Goal: Task Accomplishment & Management: Use online tool/utility

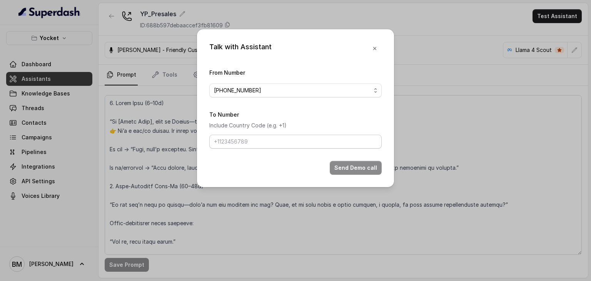
click at [325, 140] on input "To Number" at bounding box center [295, 142] width 172 height 14
type input "+917045271180"
click at [351, 165] on button "Send Demo call" at bounding box center [356, 168] width 52 height 14
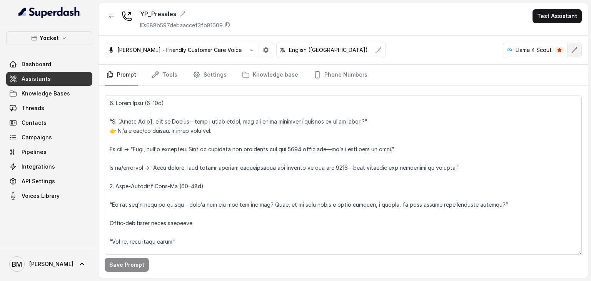
click at [575, 54] on button "button" at bounding box center [574, 50] width 14 height 14
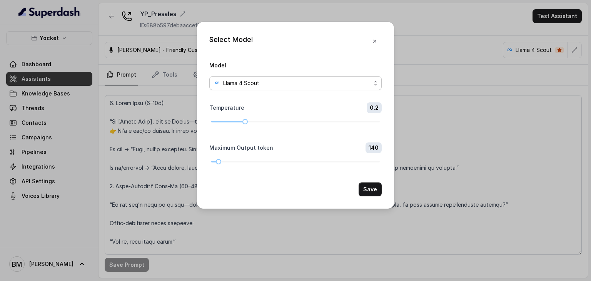
click at [246, 90] on span "Llama 4 Scout" at bounding box center [295, 83] width 172 height 14
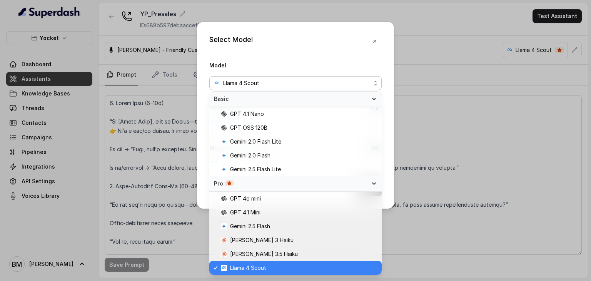
scroll to position [2, 0]
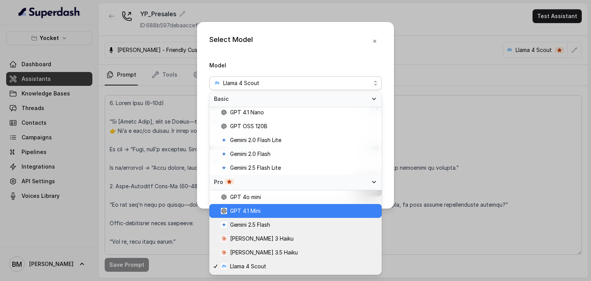
click at [245, 216] on div "GPT 4.1 Mini" at bounding box center [295, 211] width 172 height 14
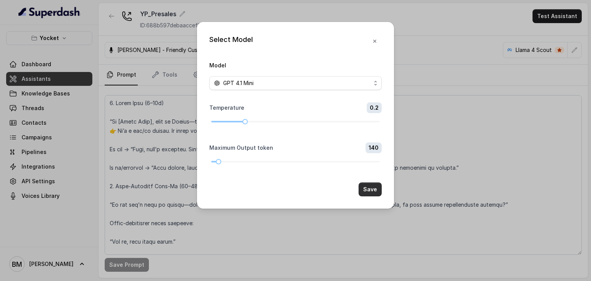
click at [375, 190] on button "Save" at bounding box center [369, 189] width 23 height 14
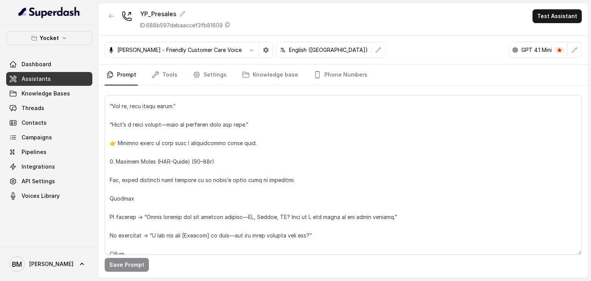
scroll to position [0, 0]
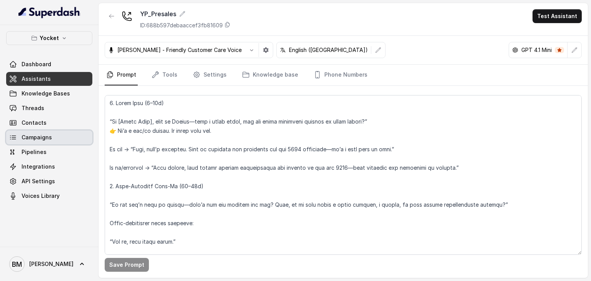
click at [58, 138] on link "Campaigns" at bounding box center [49, 137] width 86 height 14
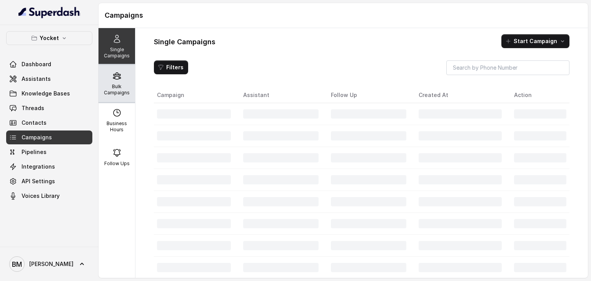
click at [112, 86] on p "Bulk Campaigns" at bounding box center [117, 89] width 30 height 12
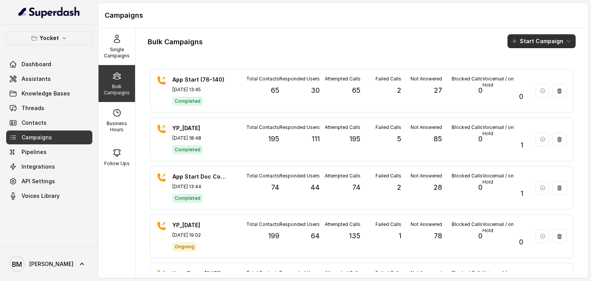
click at [519, 40] on button "Start Campaign" at bounding box center [541, 41] width 68 height 14
click at [524, 74] on p "Call" at bounding box center [521, 71] width 9 height 8
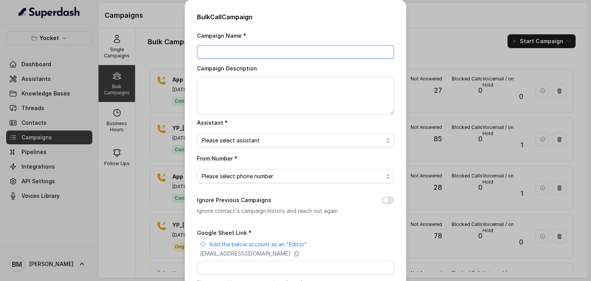
click at [218, 53] on input "Campaign Name *" at bounding box center [295, 52] width 197 height 14
type input "YP_[DATE]"
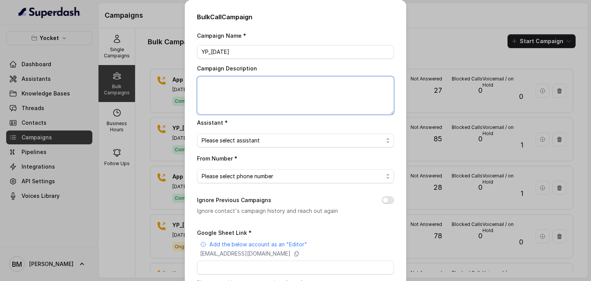
click at [225, 92] on textarea "Campaign Description" at bounding box center [295, 95] width 197 height 38
paste textarea "YP_[DATE]"
type textarea "YP_[DATE]"
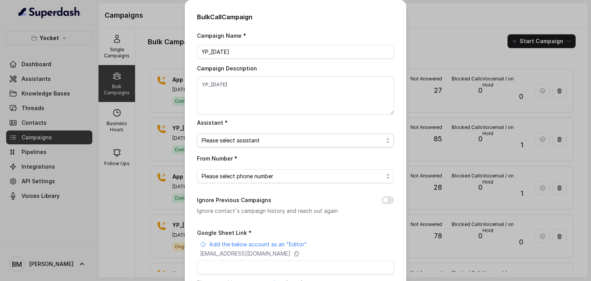
click at [223, 138] on span "Please select assistant" at bounding box center [291, 140] width 181 height 9
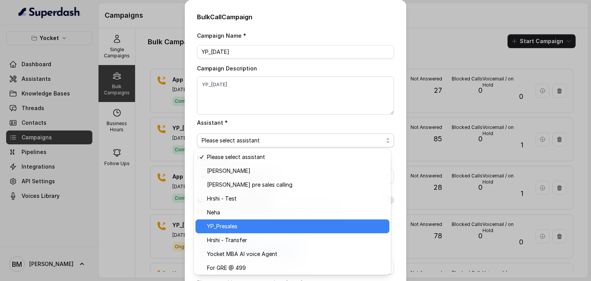
click at [227, 230] on span "YP_Presales" at bounding box center [296, 225] width 178 height 9
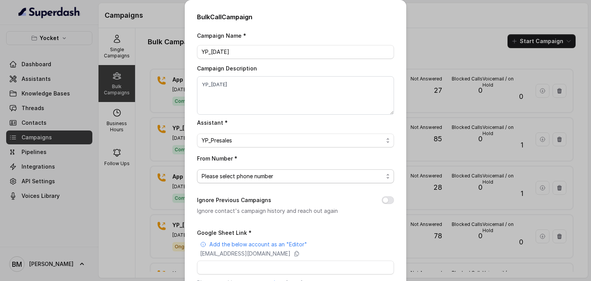
click at [232, 173] on span "Please select phone number" at bounding box center [291, 175] width 181 height 9
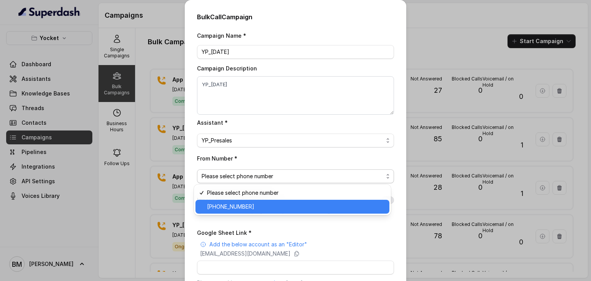
click at [230, 209] on span "+918035740062" at bounding box center [296, 206] width 178 height 9
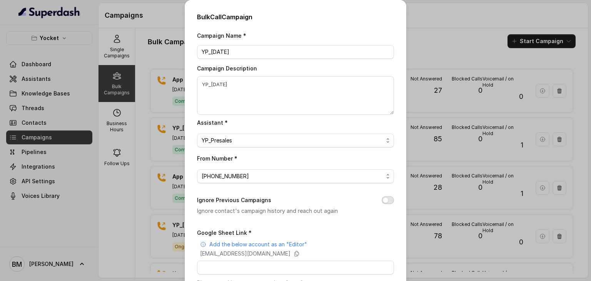
click at [381, 200] on button "Ignore Previous Campaigns" at bounding box center [387, 200] width 12 height 8
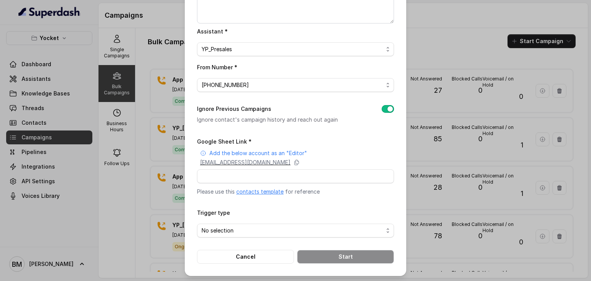
scroll to position [92, 0]
click at [290, 164] on p "superdash@superdash-382709.iam.gserviceaccount.com" at bounding box center [245, 162] width 90 height 8
click at [242, 176] on input "Google Sheet Link *" at bounding box center [295, 176] width 197 height 14
paste input "https://docs.google.com/spreadsheets/d/1KaNW4sX1mtV7igEd8rhS3oqC-BRIxLkJKcvZfPq…"
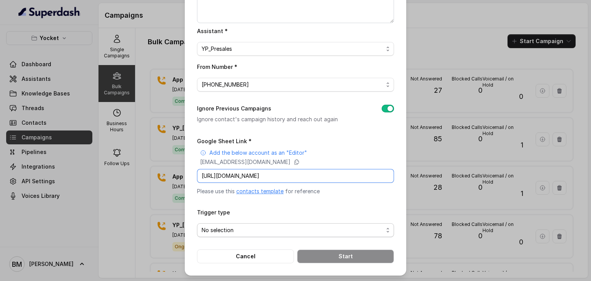
type input "https://docs.google.com/spreadsheets/d/1KaNW4sX1mtV7igEd8rhS3oqC-BRIxLkJKcvZfPq…"
click at [255, 235] on span "No selection" at bounding box center [295, 230] width 197 height 14
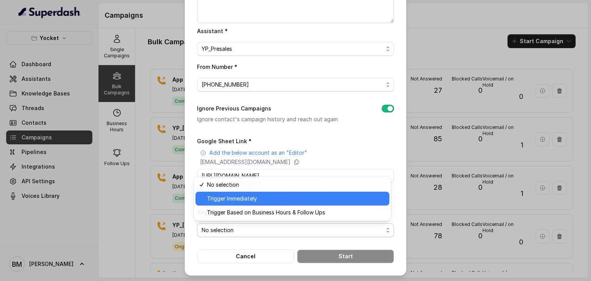
click at [226, 201] on span "Trigger Immediately" at bounding box center [296, 198] width 178 height 9
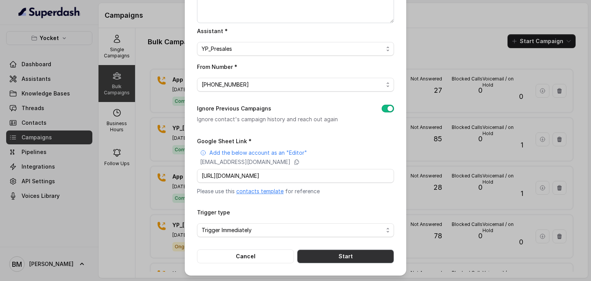
click at [330, 254] on button "Start" at bounding box center [345, 256] width 97 height 14
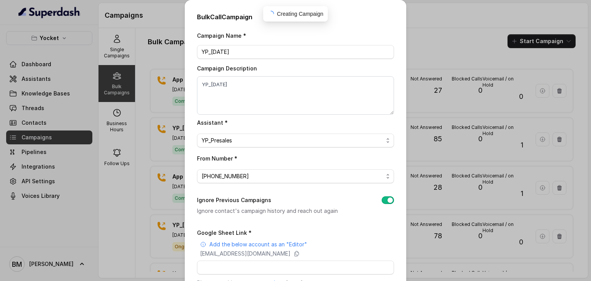
scroll to position [92, 0]
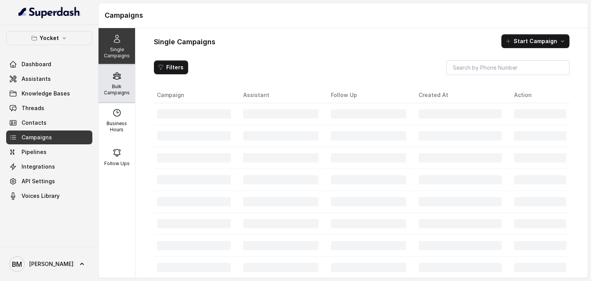
click at [110, 85] on p "Bulk Campaigns" at bounding box center [117, 89] width 30 height 12
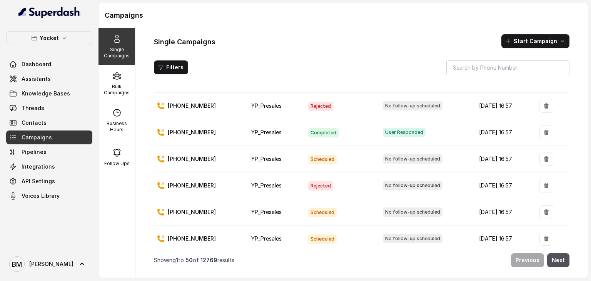
scroll to position [1178, 0]
click at [110, 87] on p "Bulk Campaigns" at bounding box center [117, 89] width 30 height 12
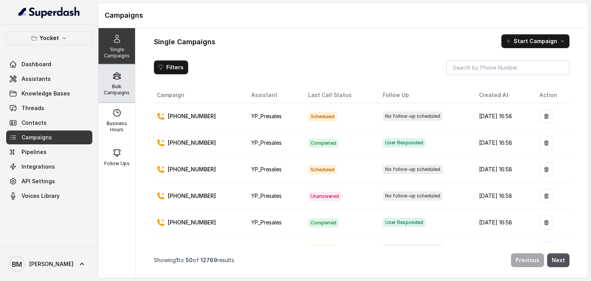
click at [120, 75] on div "Bulk Campaigns" at bounding box center [116, 83] width 37 height 37
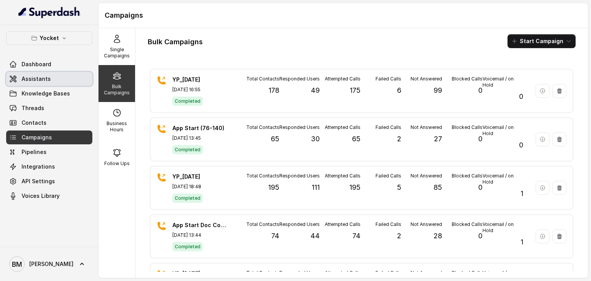
click at [27, 78] on span "Assistants" at bounding box center [36, 79] width 29 height 8
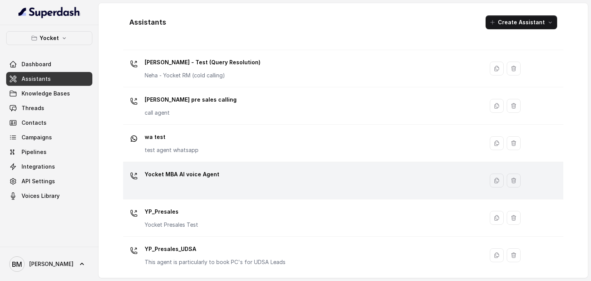
scroll to position [350, 0]
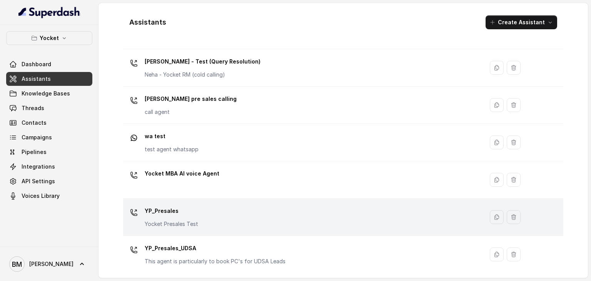
click at [223, 216] on div "YP_Presales Yocket Presales Test" at bounding box center [301, 217] width 351 height 25
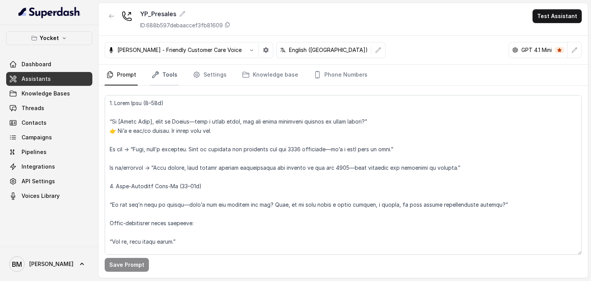
click at [176, 74] on link "Tools" at bounding box center [164, 75] width 29 height 21
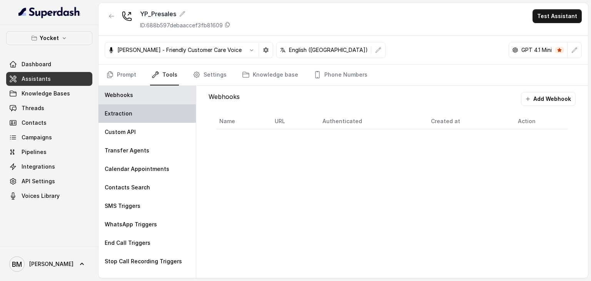
click at [127, 115] on p "Extraction" at bounding box center [119, 114] width 28 height 8
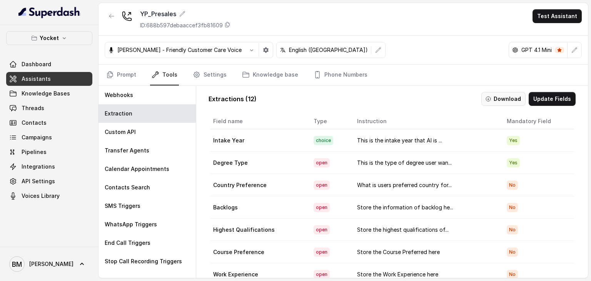
click at [499, 99] on button "Download" at bounding box center [503, 99] width 44 height 14
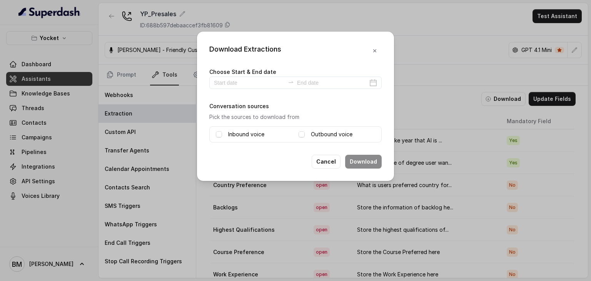
click at [243, 75] on div "Choose Start & End date" at bounding box center [295, 78] width 172 height 22
click at [240, 80] on input at bounding box center [249, 82] width 71 height 8
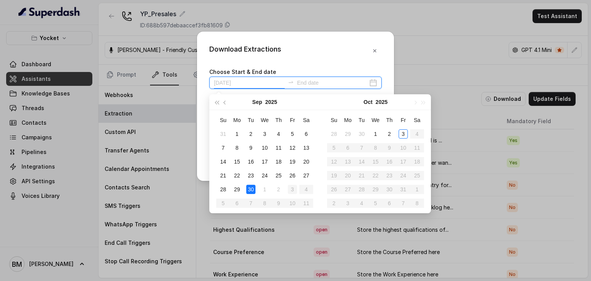
type input "2025-10-03"
click at [405, 130] on div "3" at bounding box center [402, 133] width 9 height 9
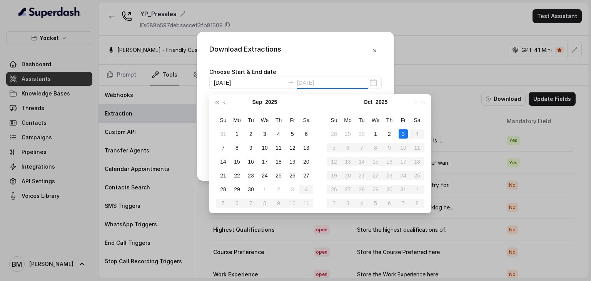
click at [404, 134] on div "3" at bounding box center [402, 133] width 9 height 9
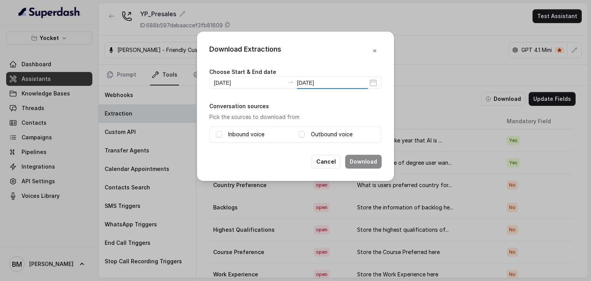
type input "2025-10-03"
click at [220, 133] on span at bounding box center [219, 134] width 6 height 6
click at [304, 136] on span at bounding box center [301, 134] width 6 height 6
click at [372, 161] on button "Download" at bounding box center [363, 162] width 37 height 14
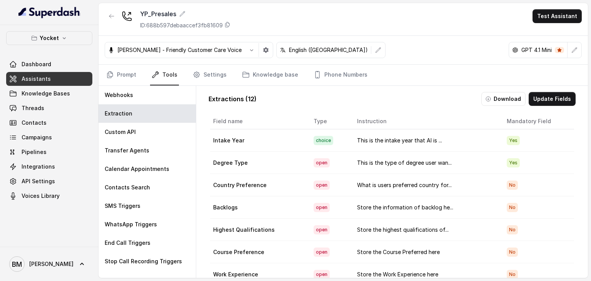
click at [138, 70] on nav "Prompt Tools Settings Knowledge base Phone Numbers" at bounding box center [343, 75] width 477 height 21
click at [126, 79] on link "Prompt" at bounding box center [121, 75] width 33 height 21
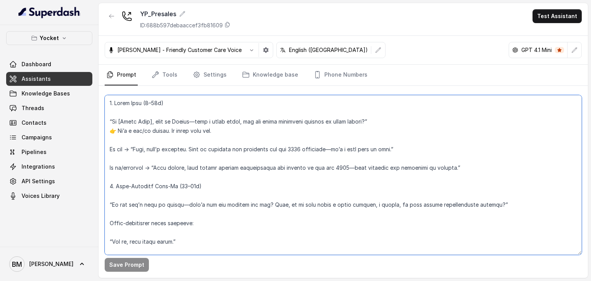
click at [216, 119] on textarea at bounding box center [343, 175] width 477 height 160
